Goal: Transaction & Acquisition: Obtain resource

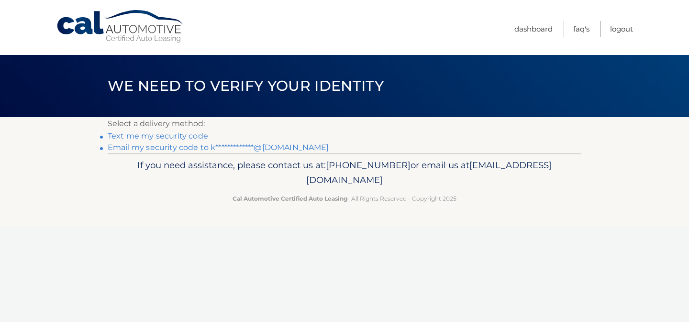
click at [175, 137] on link "Text me my security code" at bounding box center [158, 135] width 100 height 9
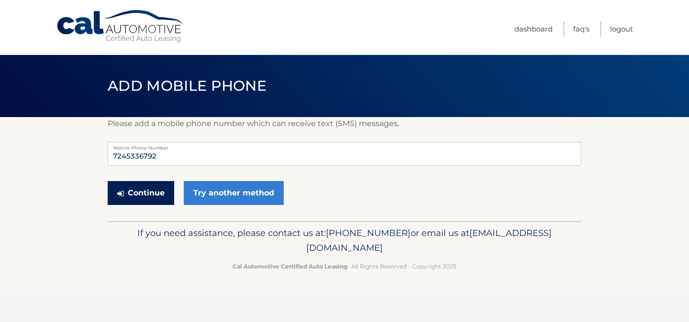
click at [147, 196] on button "Continue" at bounding box center [141, 193] width 66 height 24
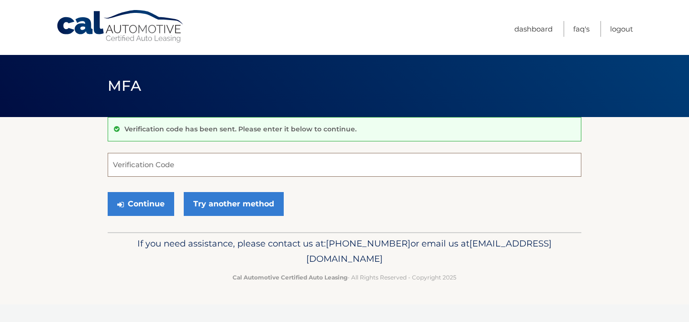
click at [185, 168] on input "Verification Code" at bounding box center [344, 165] width 473 height 24
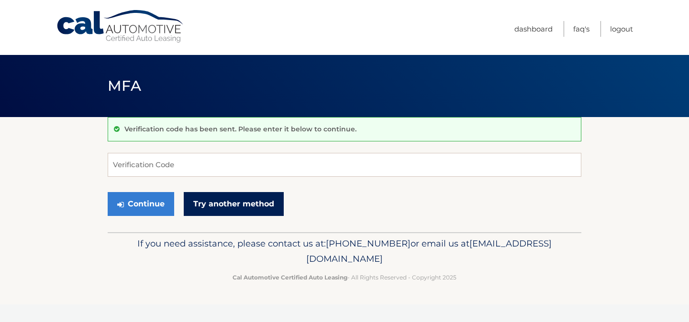
click at [209, 202] on link "Try another method" at bounding box center [234, 204] width 100 height 24
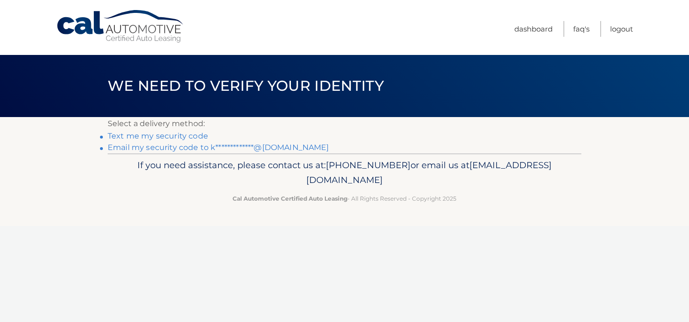
click at [191, 146] on link "**********" at bounding box center [218, 147] width 221 height 9
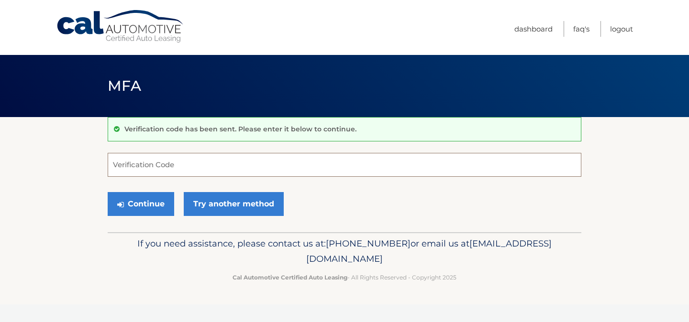
click at [183, 161] on input "Verification Code" at bounding box center [344, 165] width 473 height 24
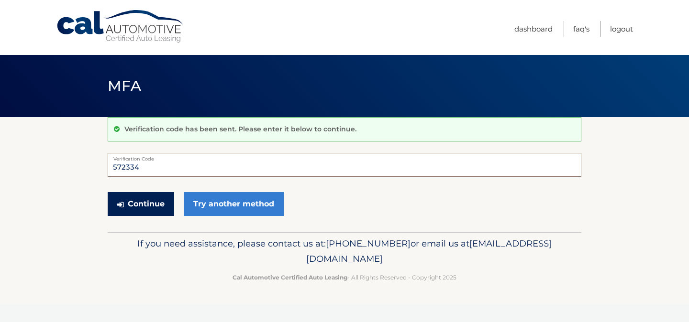
type input "572334"
click at [145, 206] on button "Continue" at bounding box center [141, 204] width 66 height 24
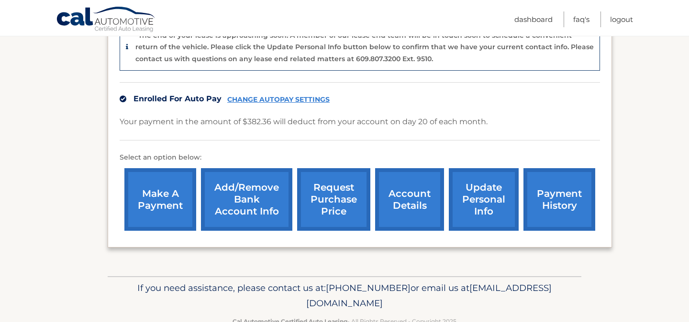
scroll to position [254, 0]
click at [421, 202] on link "account details" at bounding box center [409, 199] width 69 height 63
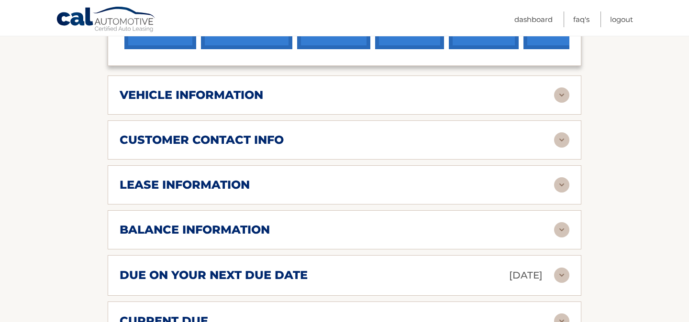
scroll to position [412, 0]
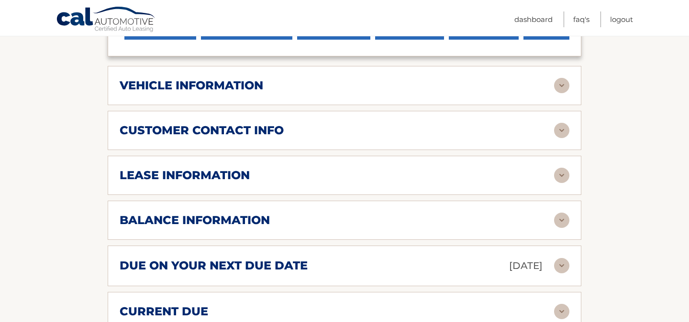
click at [557, 168] on img at bounding box center [561, 175] width 15 height 15
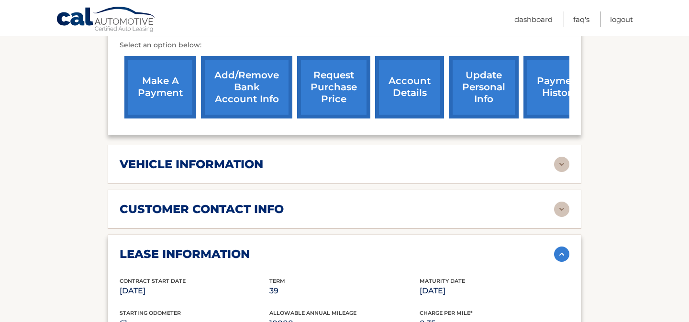
scroll to position [317, 0]
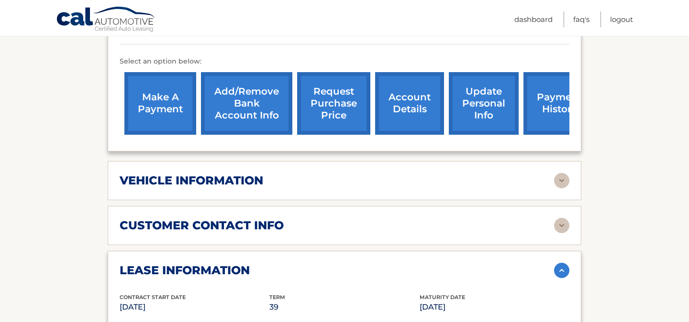
click at [349, 81] on link "request purchase price" at bounding box center [333, 103] width 73 height 63
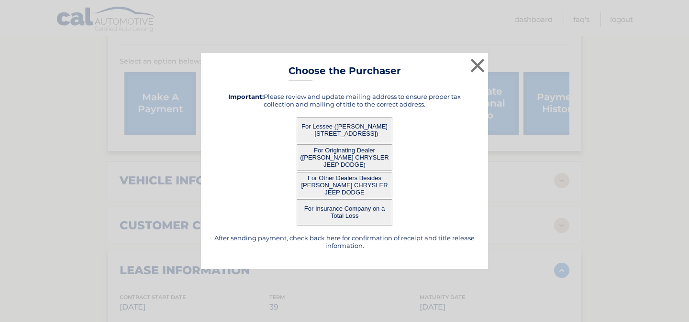
click at [353, 128] on button "For Lessee ([PERSON_NAME] - [STREET_ADDRESS])" at bounding box center [344, 130] width 96 height 26
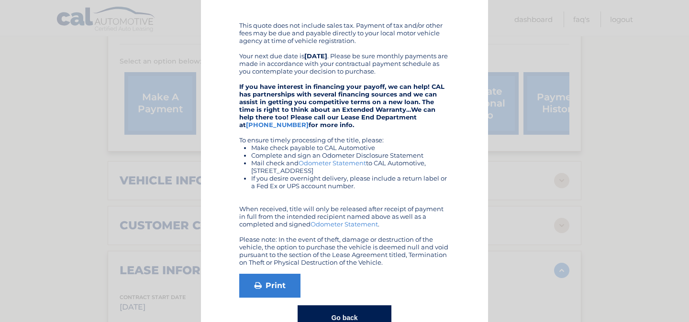
scroll to position [166, 0]
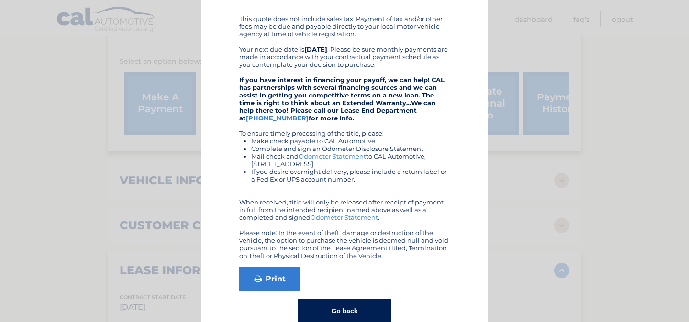
click at [344, 314] on button "Go back" at bounding box center [343, 311] width 93 height 25
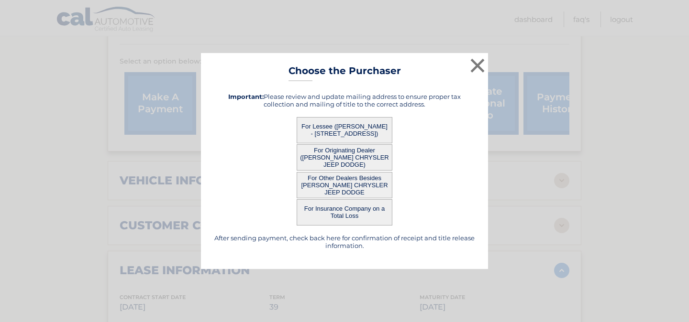
scroll to position [0, 0]
click at [481, 65] on button "×" at bounding box center [477, 65] width 19 height 19
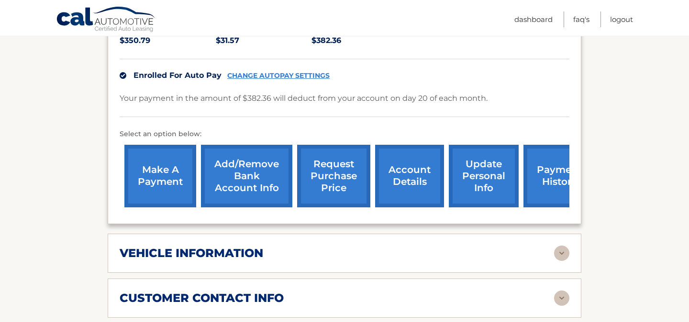
scroll to position [260, 0]
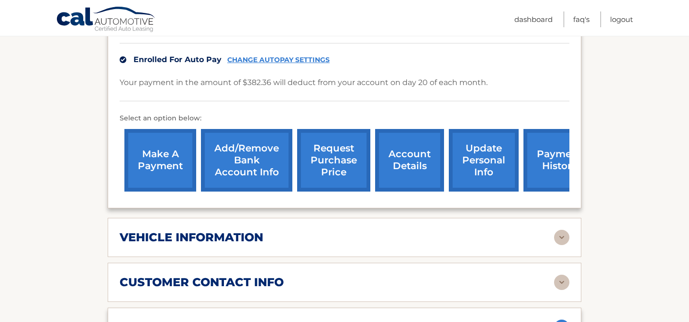
click at [338, 148] on link "request purchase price" at bounding box center [333, 160] width 73 height 63
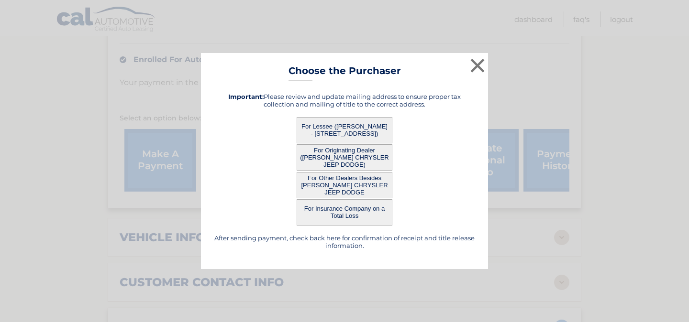
click at [352, 131] on button "For Lessee ([PERSON_NAME] - [STREET_ADDRESS])" at bounding box center [344, 130] width 96 height 26
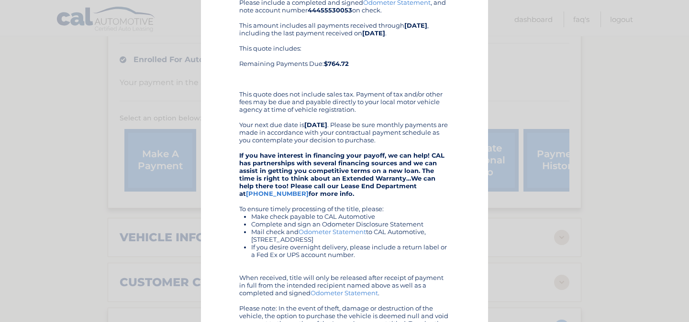
scroll to position [105, 0]
